Goal: Information Seeking & Learning: Check status

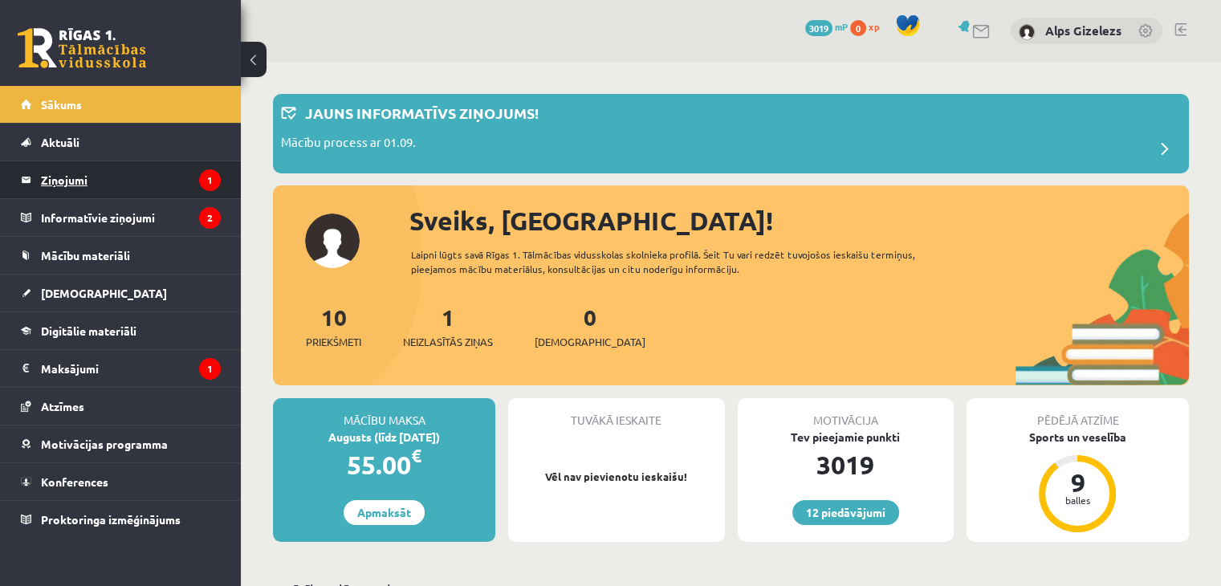
click at [74, 181] on legend "Ziņojumi 1" at bounding box center [131, 179] width 180 height 37
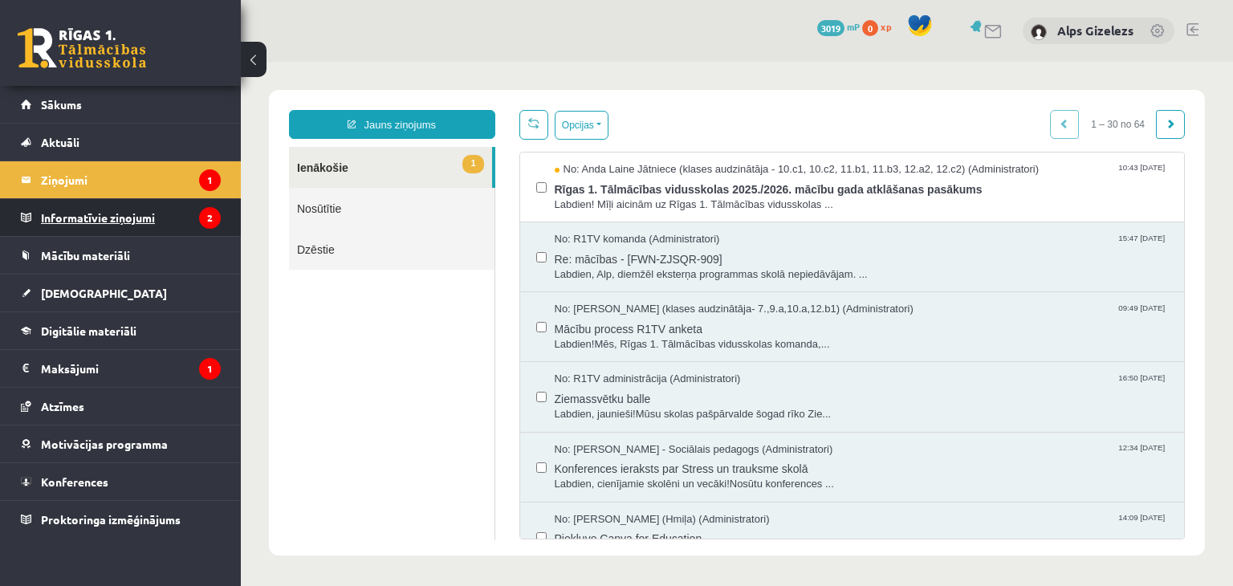
click at [76, 219] on legend "Informatīvie ziņojumi 2" at bounding box center [131, 217] width 180 height 37
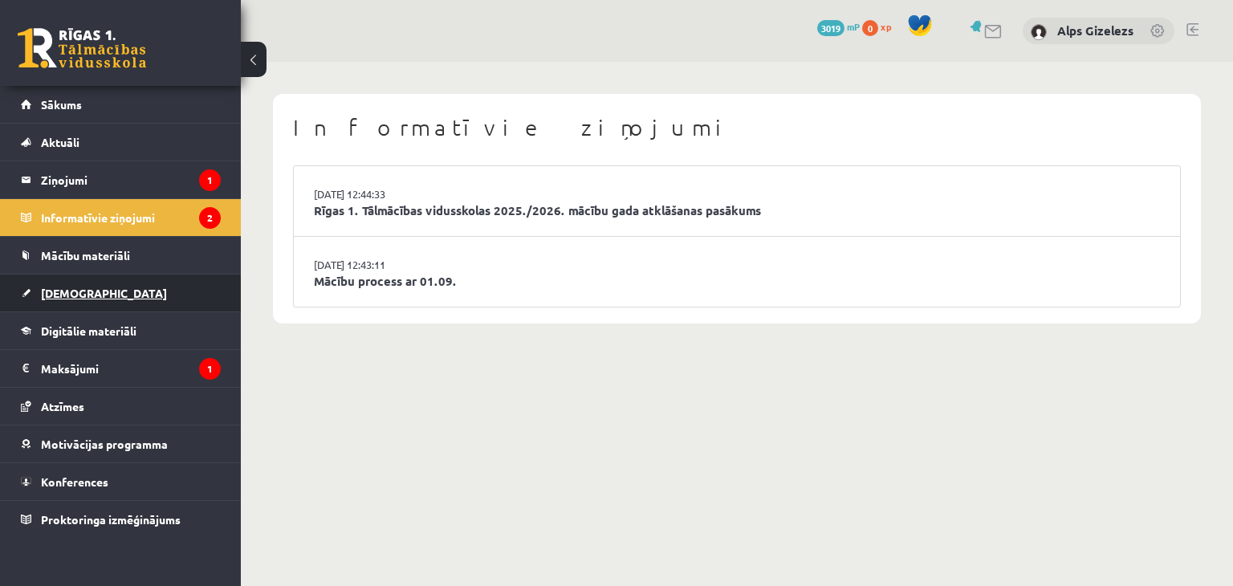
click at [73, 291] on span "[DEMOGRAPHIC_DATA]" at bounding box center [104, 293] width 126 height 14
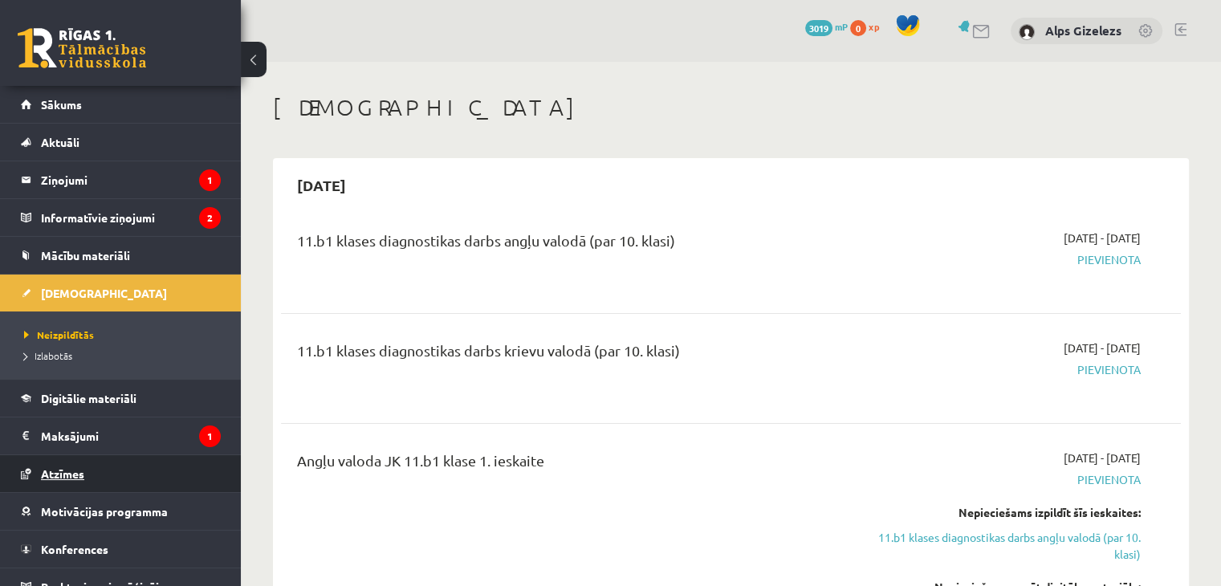
click at [80, 472] on span "Atzīmes" at bounding box center [62, 474] width 43 height 14
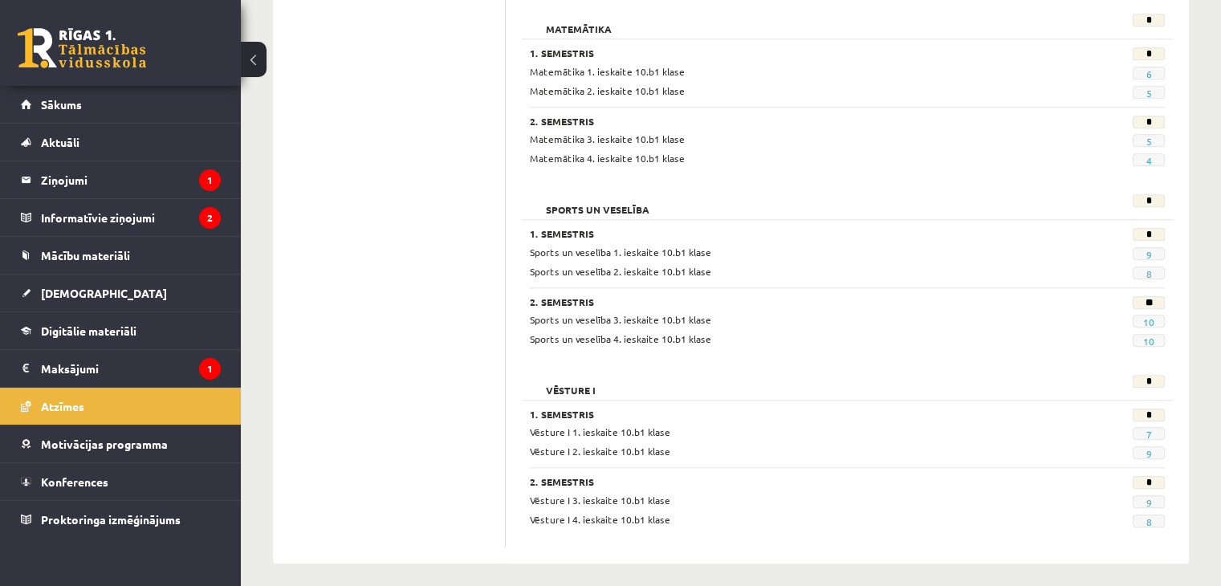
scroll to position [1519, 0]
